Goal: Information Seeking & Learning: Learn about a topic

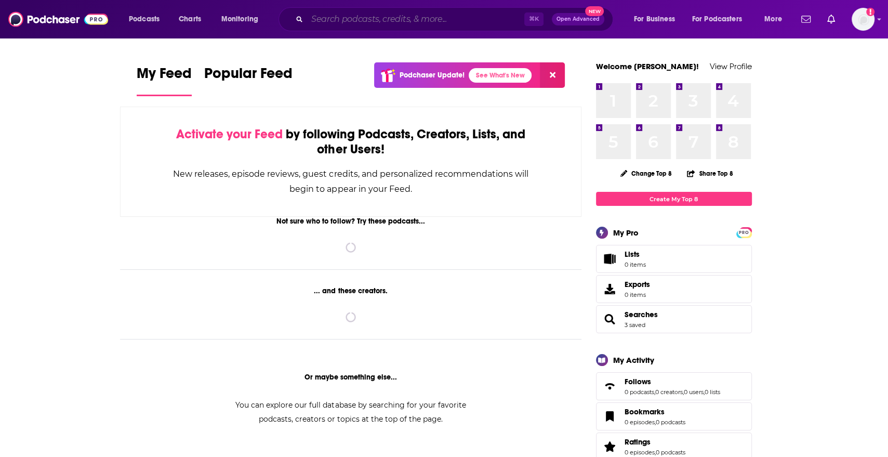
click at [325, 20] on input "Search podcasts, credits, & more..." at bounding box center [415, 19] width 217 height 17
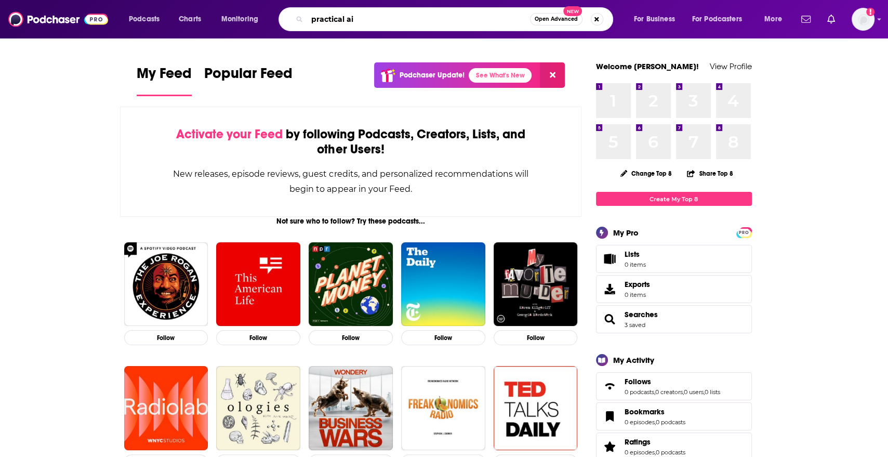
type input "practical ai"
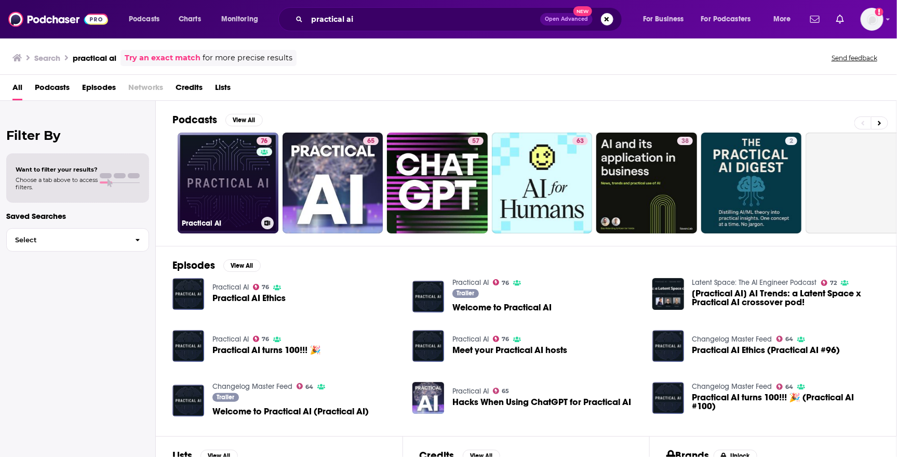
click at [220, 189] on link "76 Practical AI" at bounding box center [228, 182] width 101 height 101
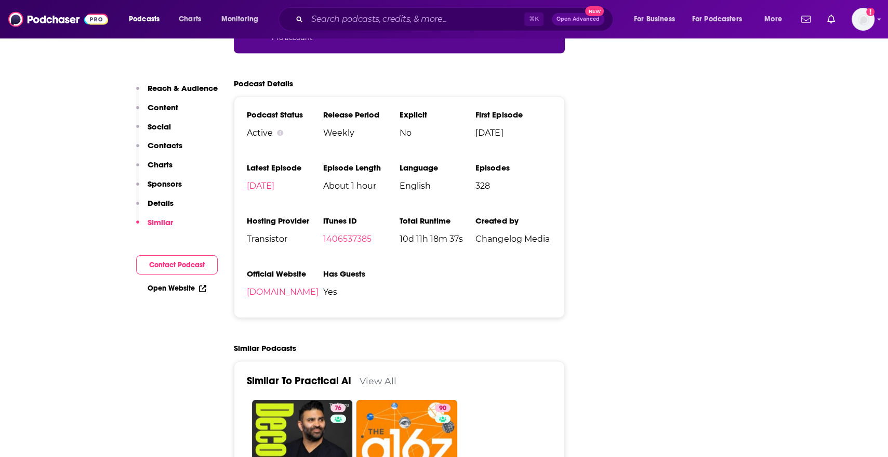
scroll to position [1795, 0]
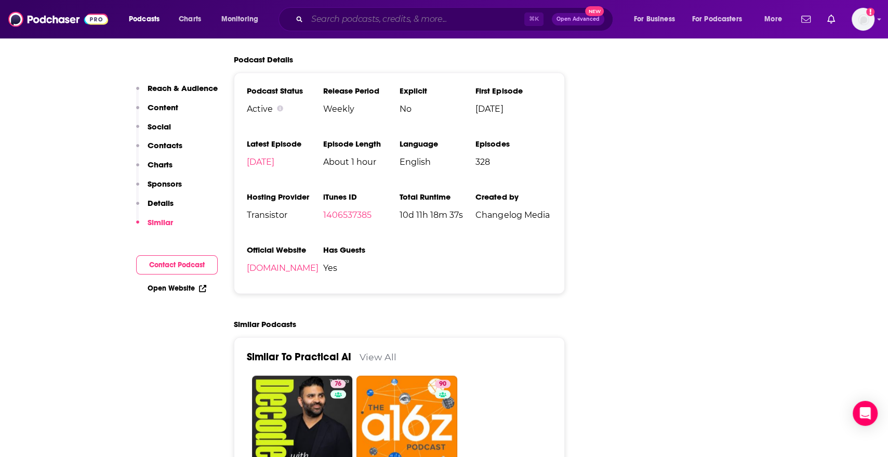
click at [447, 17] on input "Search podcasts, credits, & more..." at bounding box center [415, 19] width 217 height 17
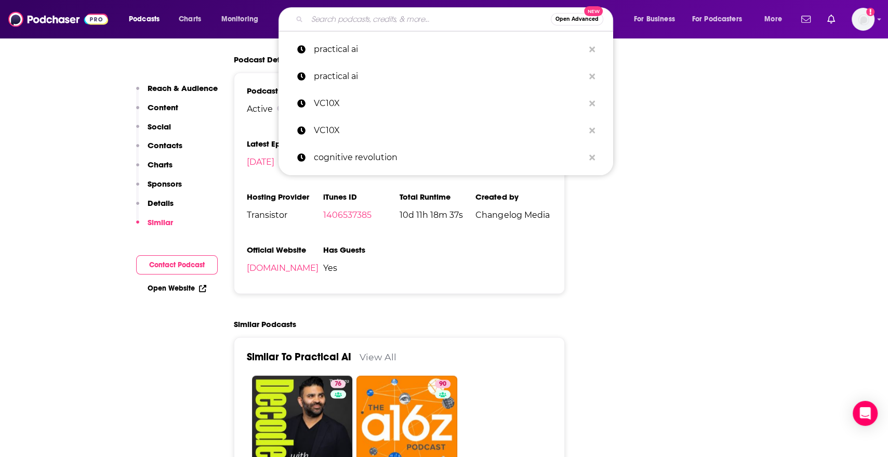
paste input "VC10X"
type input "VC10X"
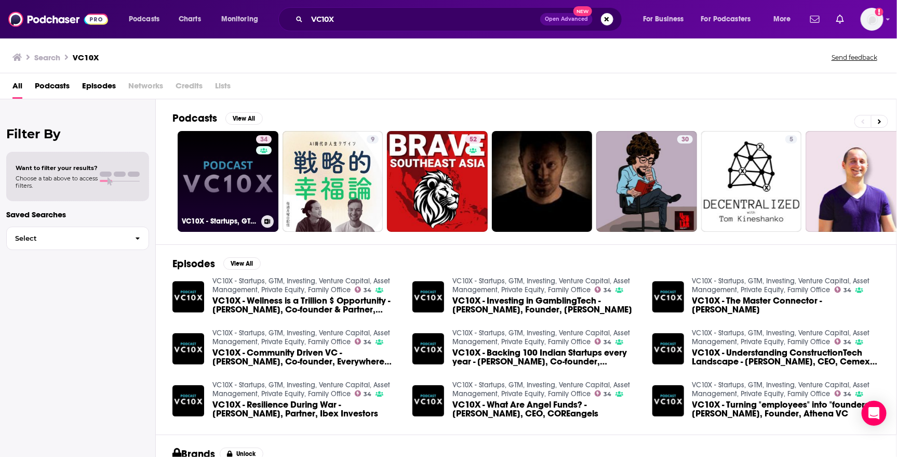
click at [264, 180] on div "34" at bounding box center [265, 175] width 18 height 80
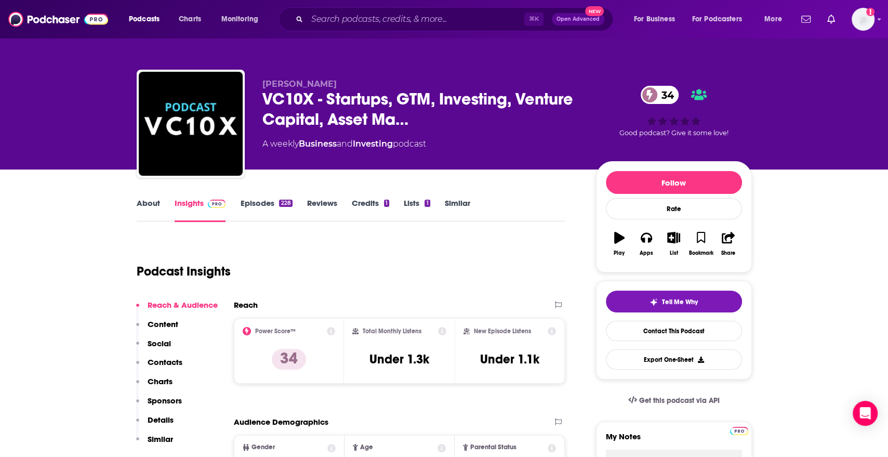
click at [271, 204] on link "Episodes 228" at bounding box center [266, 210] width 52 height 24
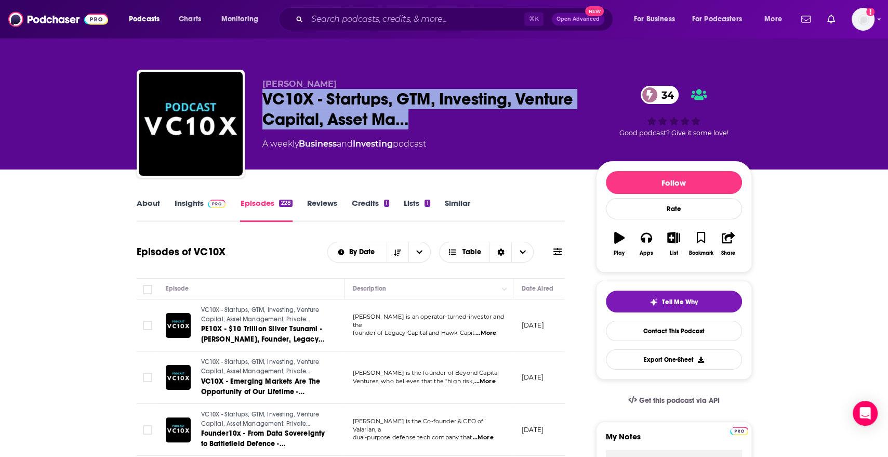
drag, startPoint x: 417, startPoint y: 119, endPoint x: 246, endPoint y: 105, distance: 171.5
click at [246, 105] on div "[PERSON_NAME] VC10X - Startups, GTM, Investing, Venture Capital, Asset Ma… 34 A…" at bounding box center [444, 126] width 615 height 112
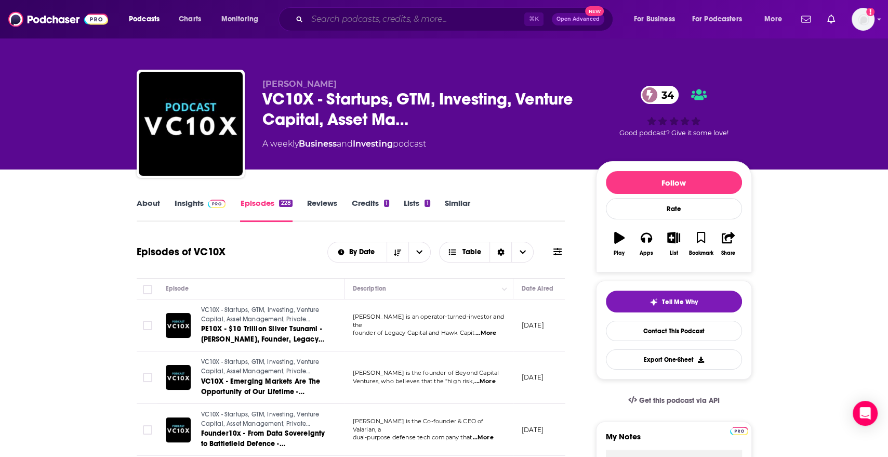
click at [340, 18] on input "Search podcasts, credits, & more..." at bounding box center [415, 19] width 217 height 17
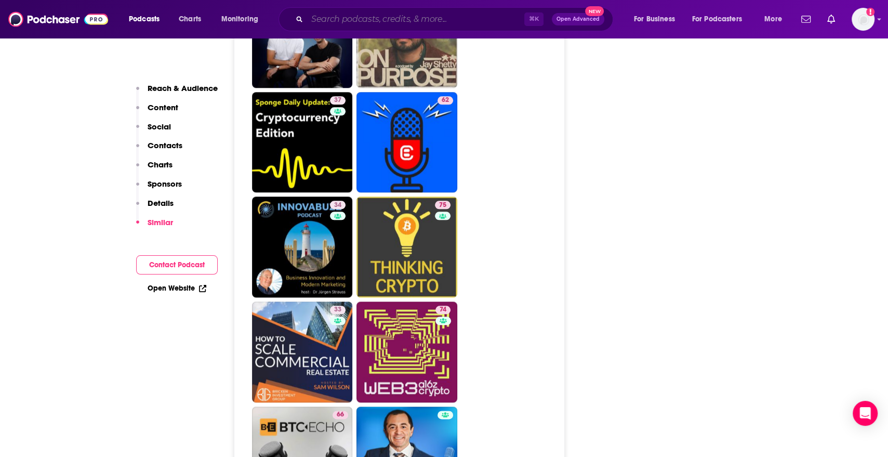
click at [350, 18] on input "Search podcasts, credits, & more..." at bounding box center [415, 19] width 217 height 17
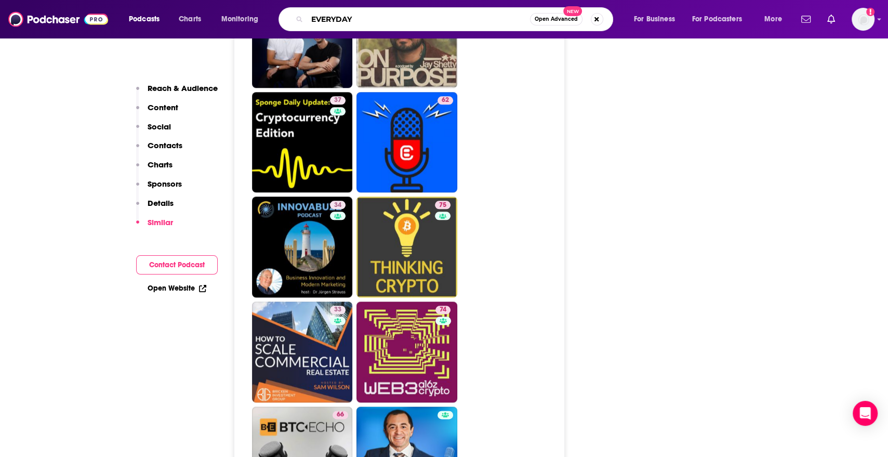
type input "EVERYDAY"
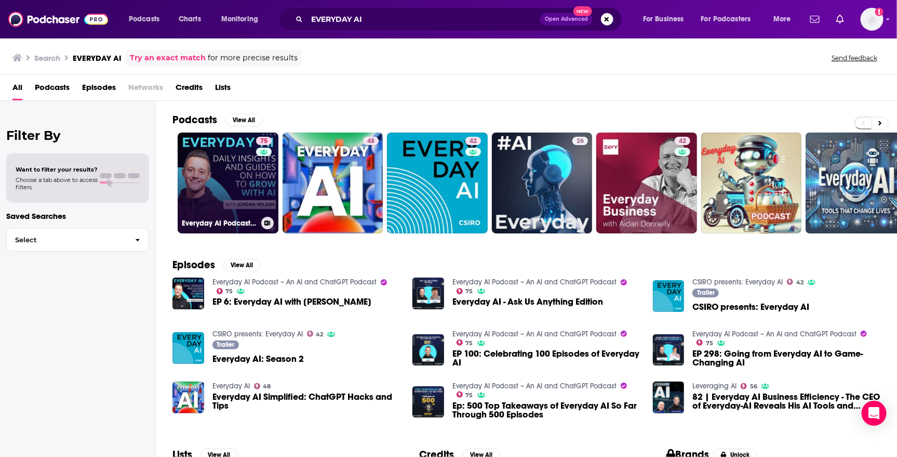
click at [234, 199] on link "75 Everyday AI Podcast – An AI and ChatGPT Podcast" at bounding box center [228, 182] width 101 height 101
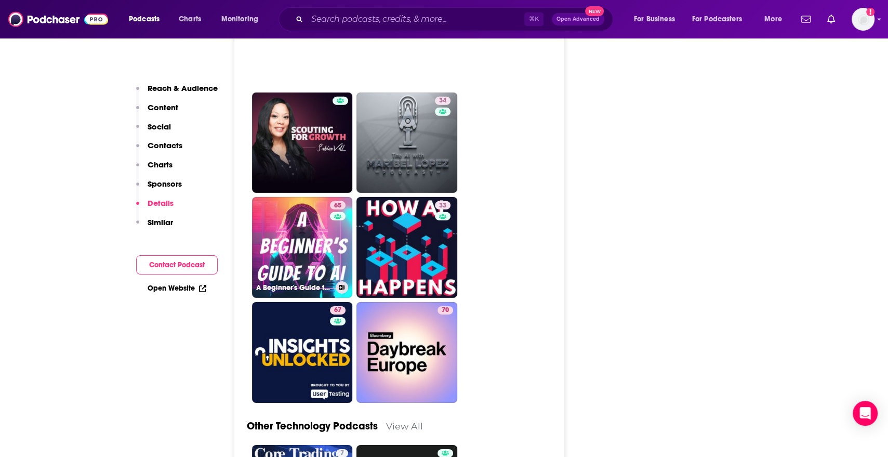
scroll to position [2907, 0]
